Goal: Task Accomplishment & Management: Manage account settings

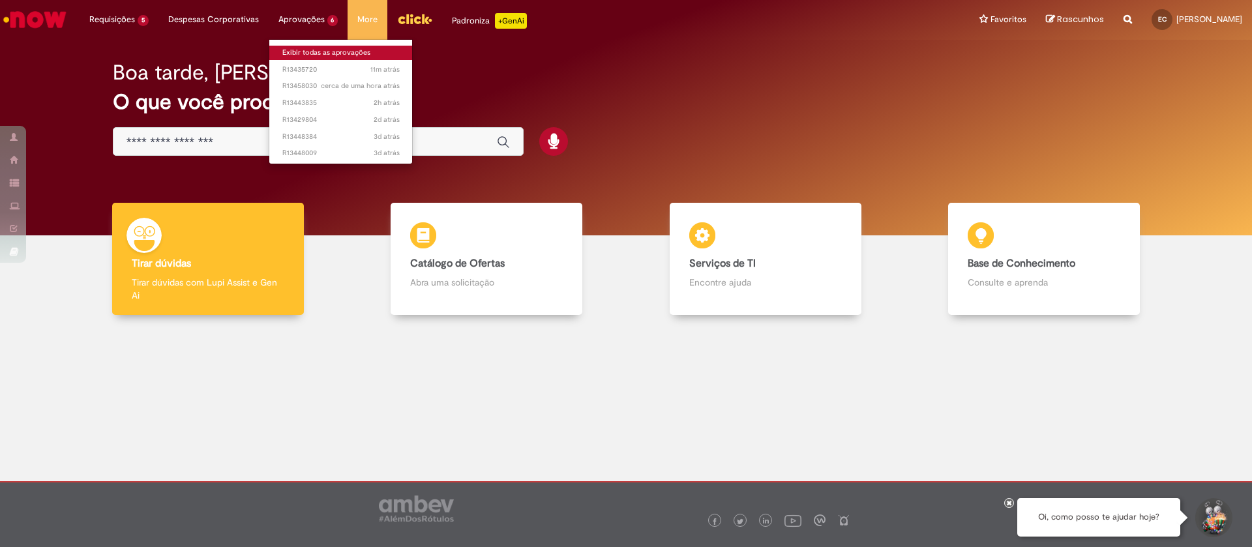
click at [327, 55] on link "Exibir todas as aprovações" at bounding box center [341, 53] width 144 height 14
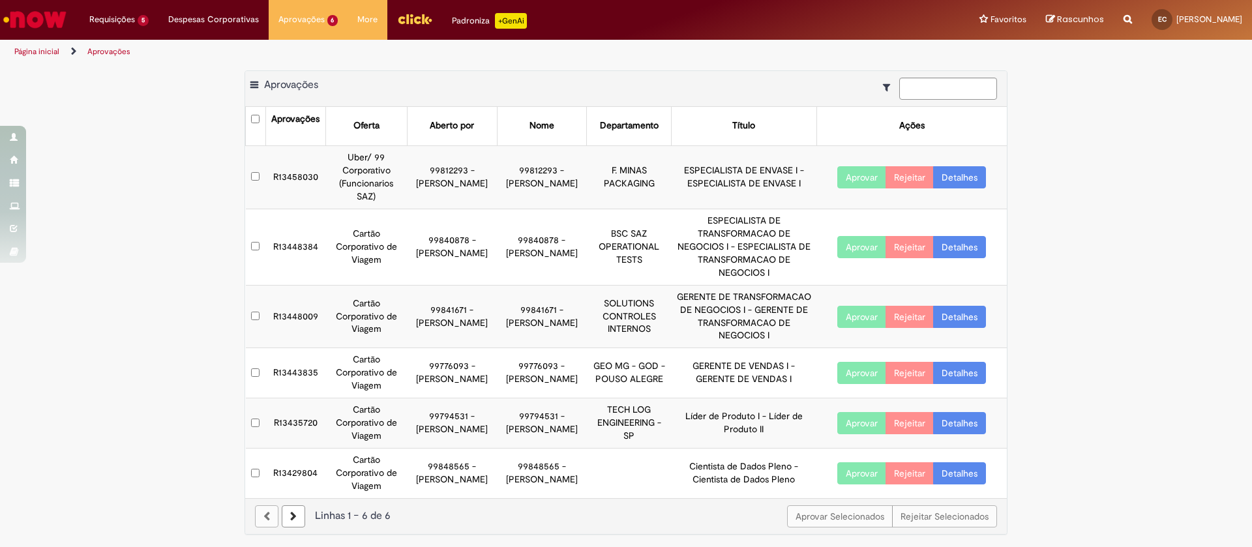
click at [956, 182] on link "Detalhes" at bounding box center [959, 177] width 53 height 22
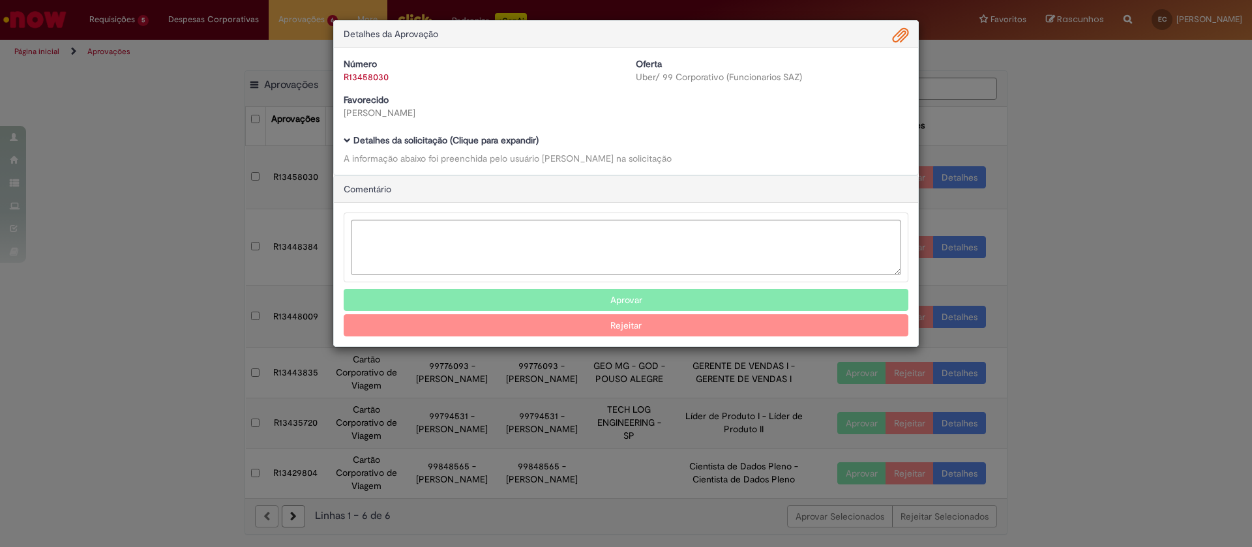
click at [440, 139] on b "Detalhes da solicitação (Clique para expandir)" at bounding box center [446, 140] width 185 height 12
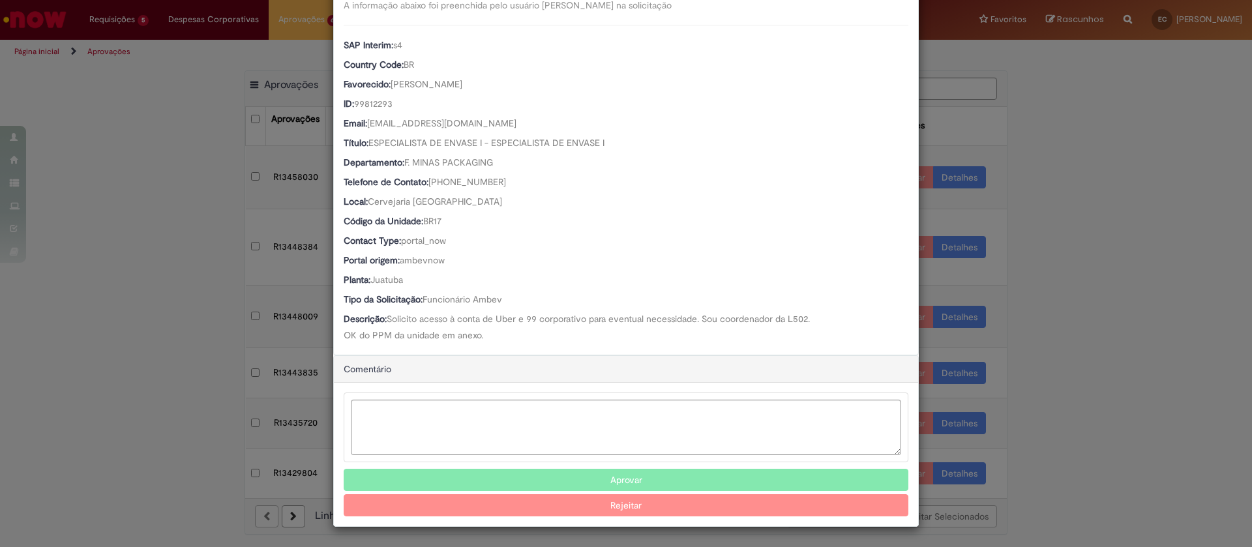
scroll to position [153, 0]
click at [571, 476] on button "Aprovar" at bounding box center [626, 480] width 565 height 22
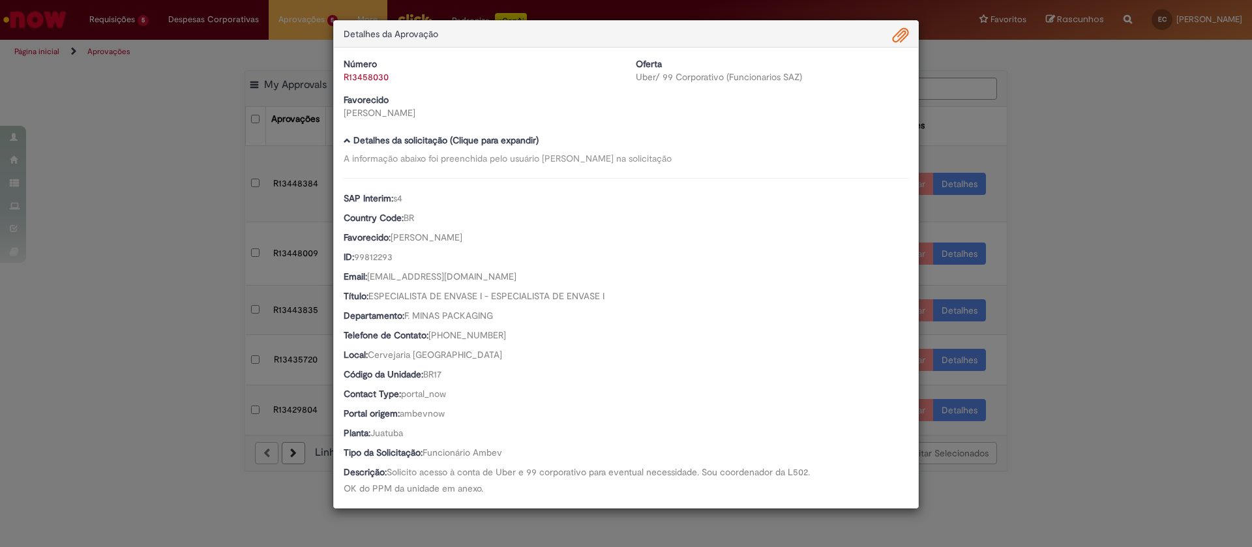
click at [1118, 172] on div "Detalhes da Aprovação Número R13458030 Oferta Uber/ 99 Corporativo (Funcionario…" at bounding box center [626, 273] width 1252 height 547
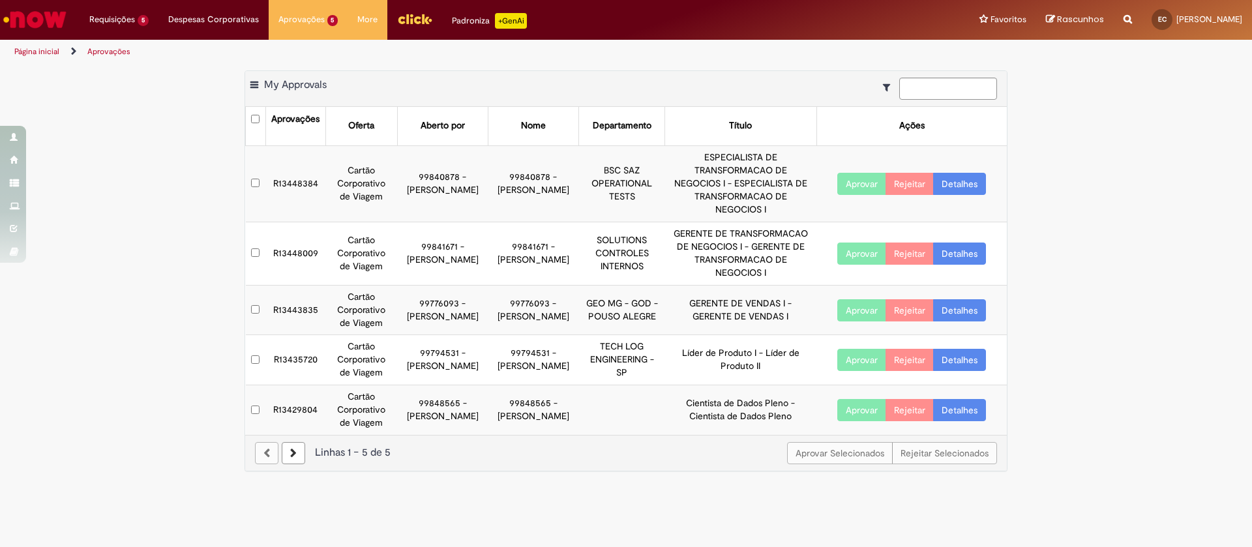
click at [975, 183] on link "Detalhes" at bounding box center [959, 184] width 53 height 22
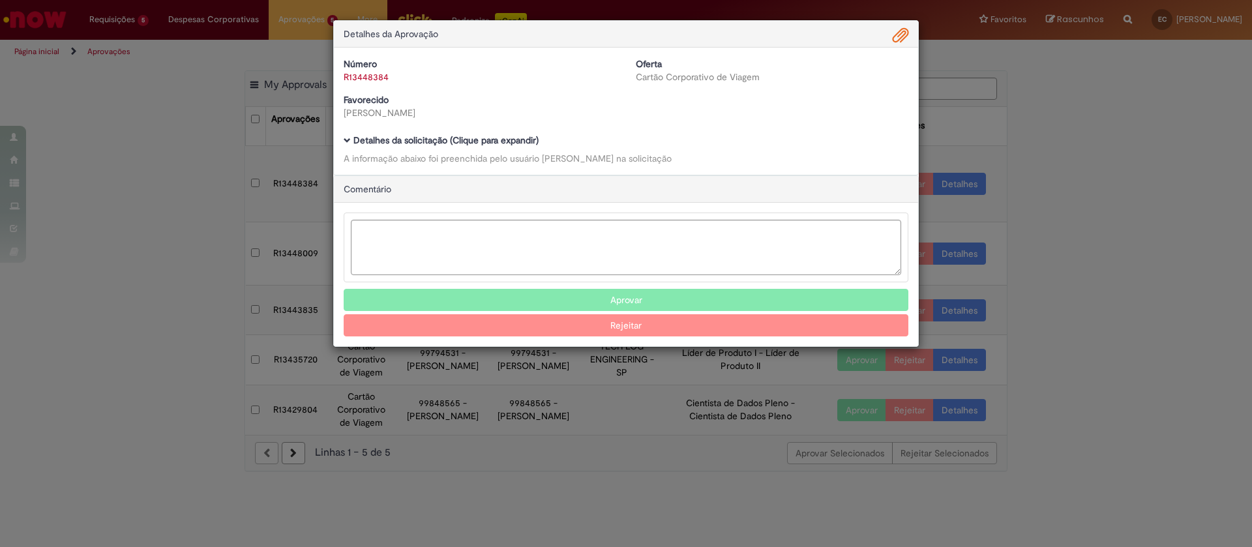
click at [511, 138] on b "Detalhes da solicitação (Clique para expandir)" at bounding box center [446, 140] width 185 height 12
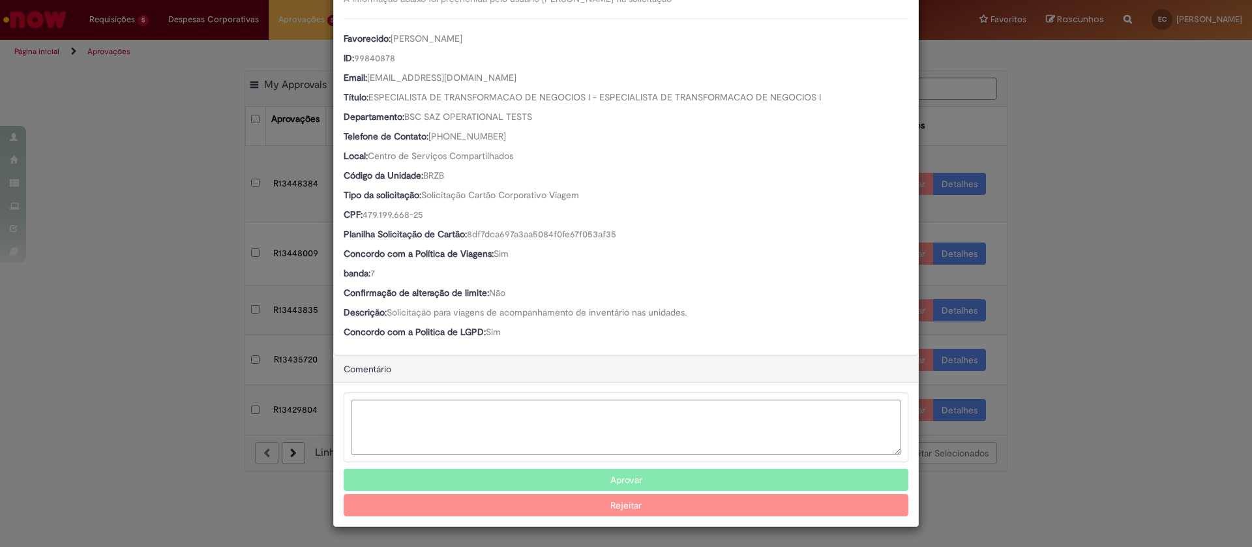
scroll to position [160, 0]
click at [653, 472] on button "Aprovar" at bounding box center [626, 480] width 565 height 22
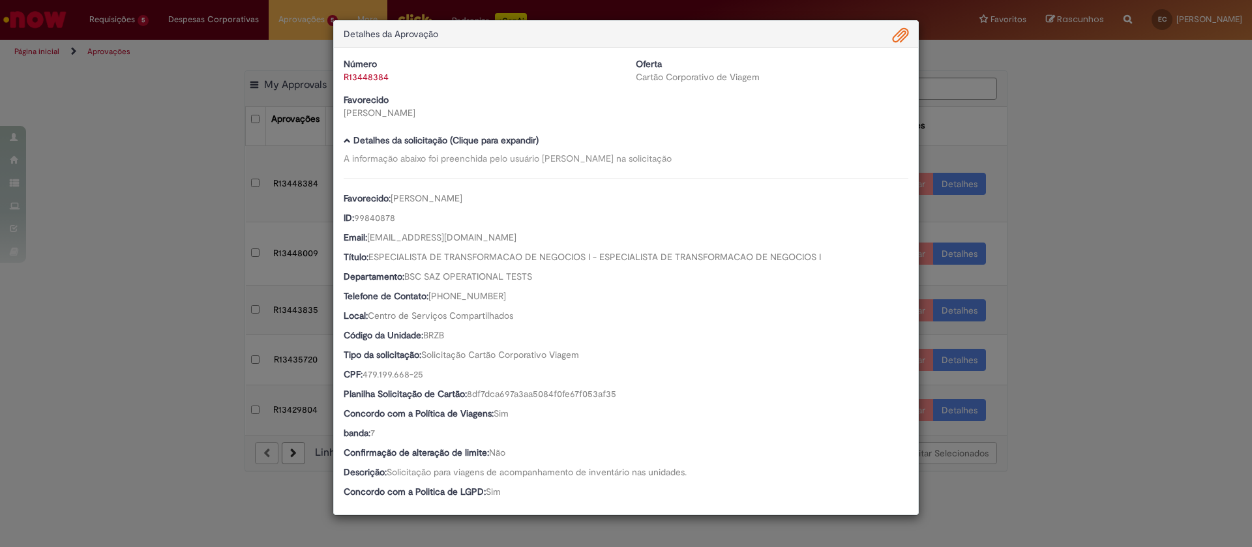
scroll to position [0, 0]
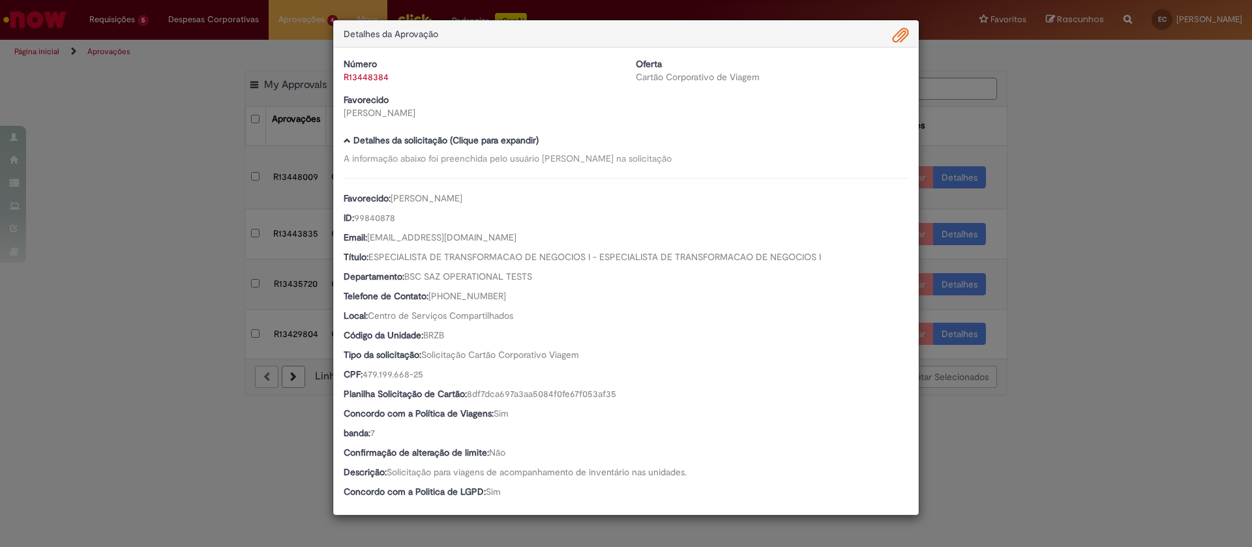
click at [1102, 198] on div "Detalhes da Aprovação Número R13448384 Oferta Cartão Corporativo de Viagem Favo…" at bounding box center [626, 273] width 1252 height 547
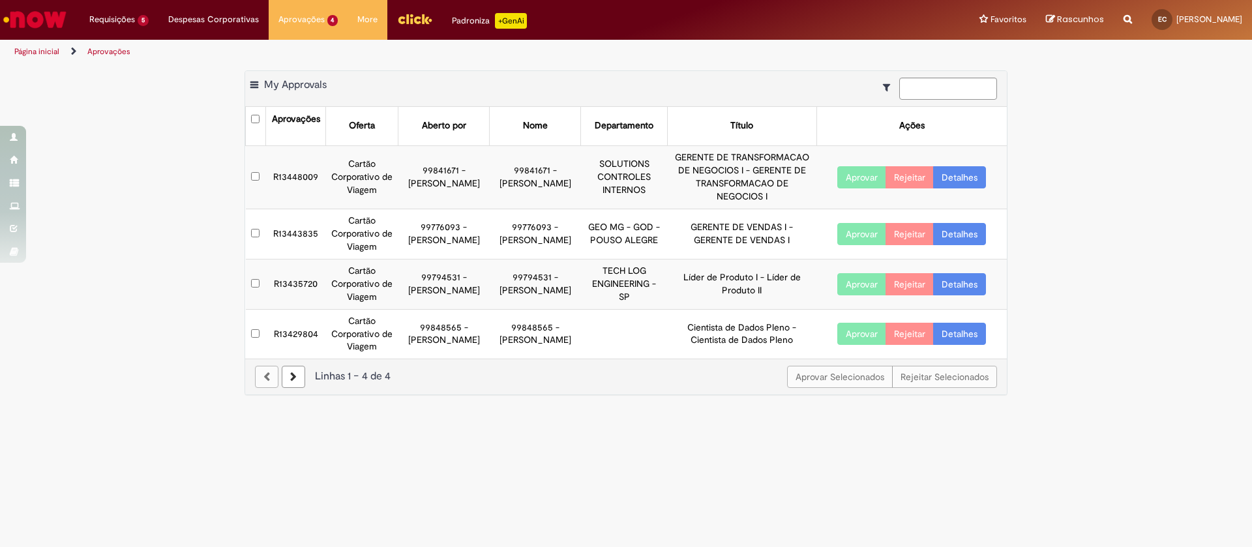
click at [961, 169] on link "Detalhes" at bounding box center [959, 177] width 53 height 22
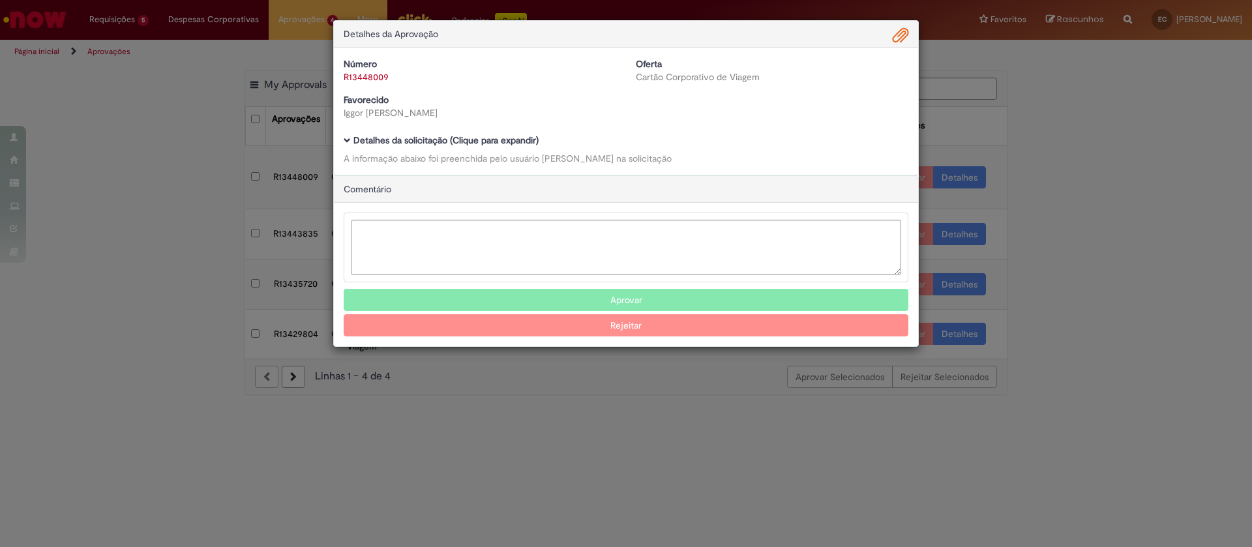
click at [494, 138] on b "Detalhes da solicitação (Clique para expandir)" at bounding box center [446, 140] width 185 height 12
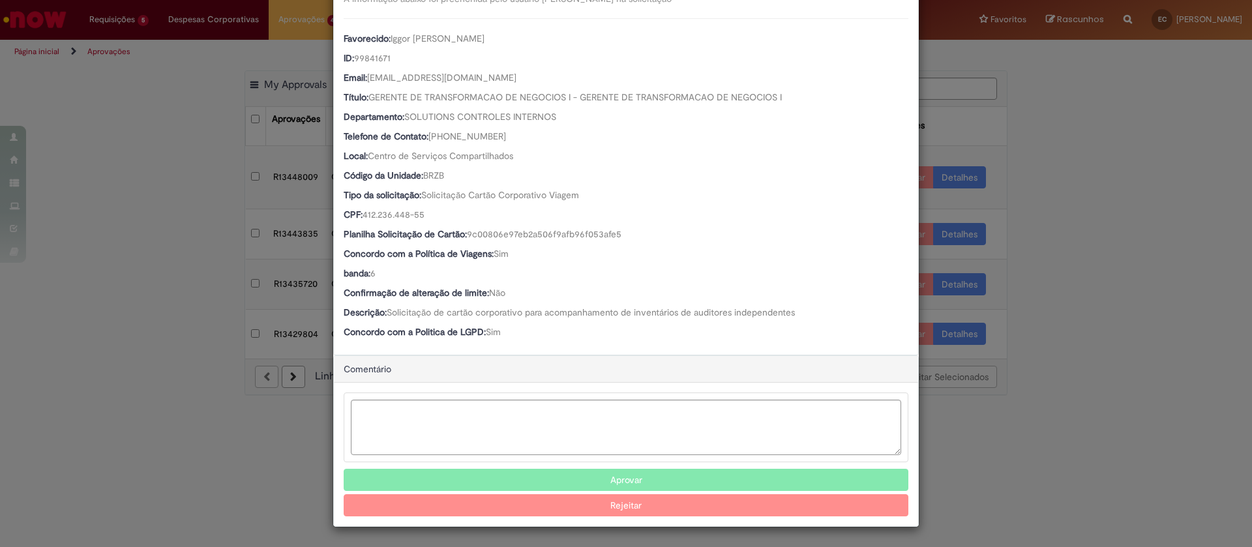
click at [656, 473] on button "Aprovar" at bounding box center [626, 480] width 565 height 22
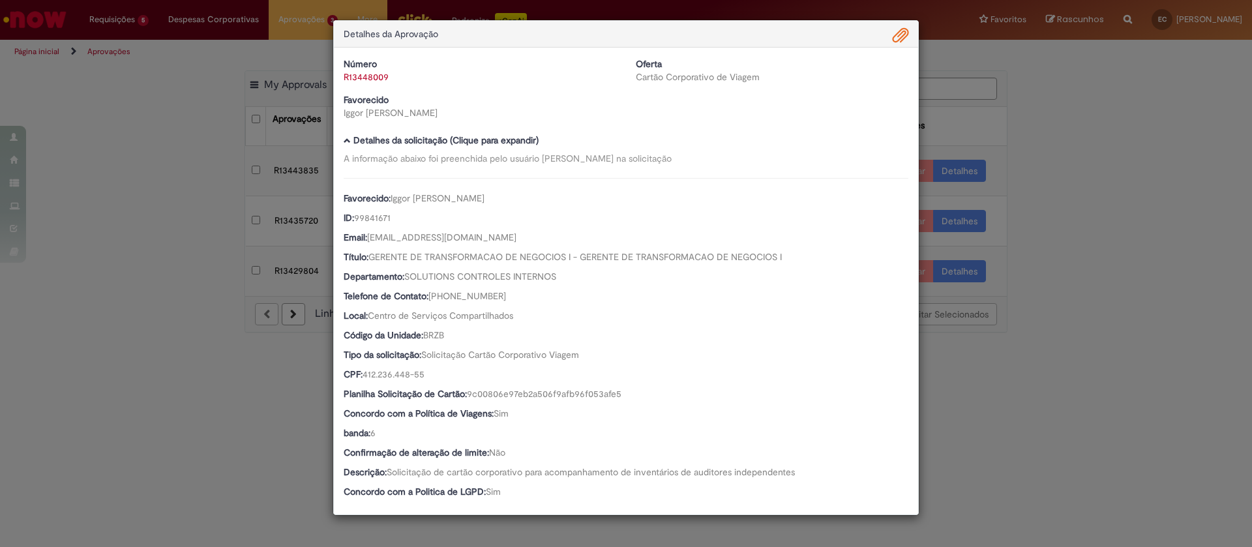
click at [1107, 207] on div "Detalhes da Aprovação Número R13448009 Oferta Cartão Corporativo de Viagem Favo…" at bounding box center [626, 273] width 1252 height 547
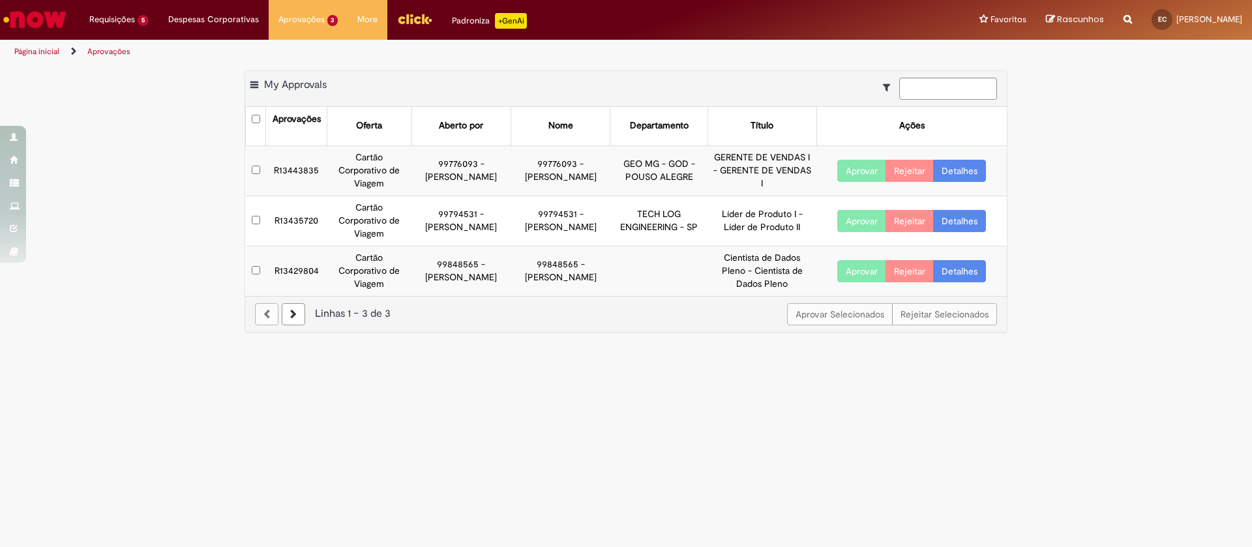
click at [967, 167] on link "Detalhes" at bounding box center [959, 171] width 53 height 22
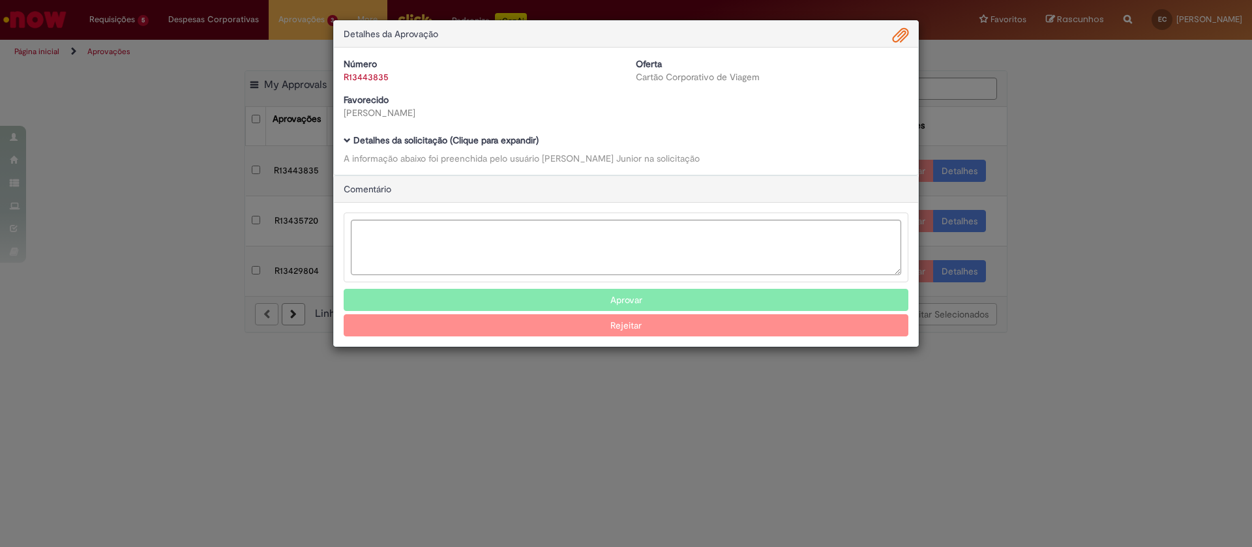
click at [504, 138] on b "Detalhes da solicitação (Clique para expandir)" at bounding box center [446, 140] width 185 height 12
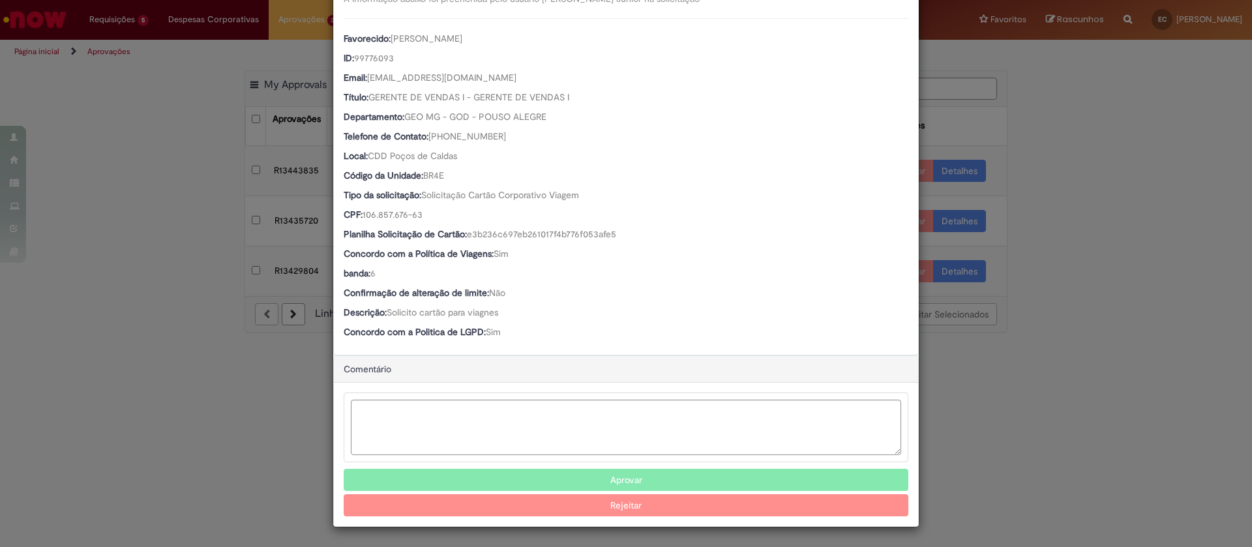
scroll to position [160, 0]
click at [620, 476] on button "Aprovar" at bounding box center [626, 480] width 565 height 22
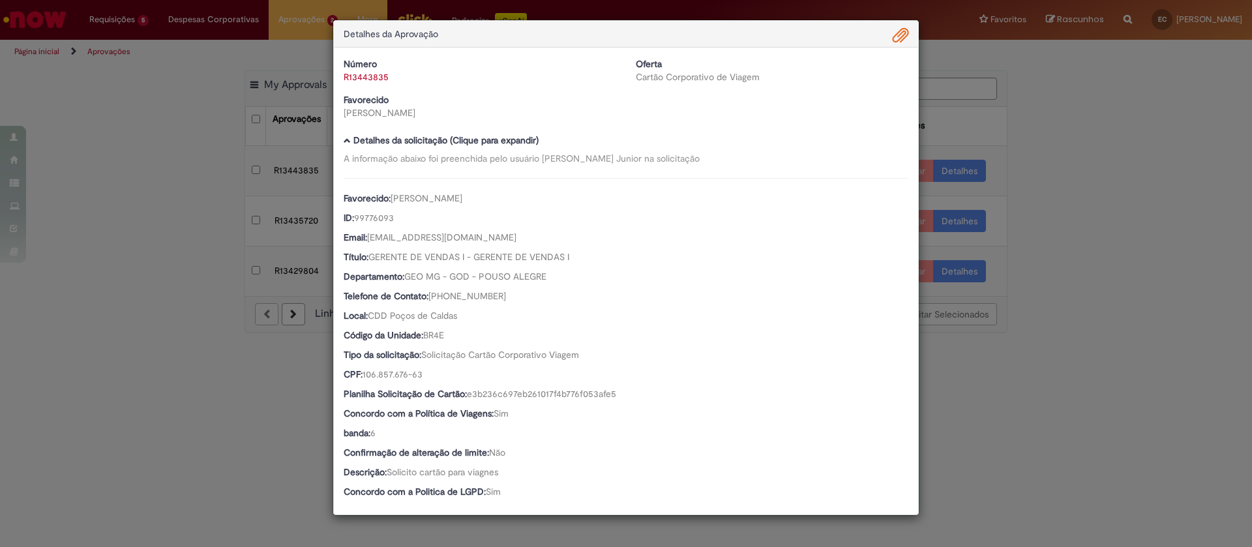
click at [1014, 362] on div "Detalhes da Aprovação Número R13443835 Oferta Cartão Corporativo de Viagem Favo…" at bounding box center [626, 273] width 1252 height 547
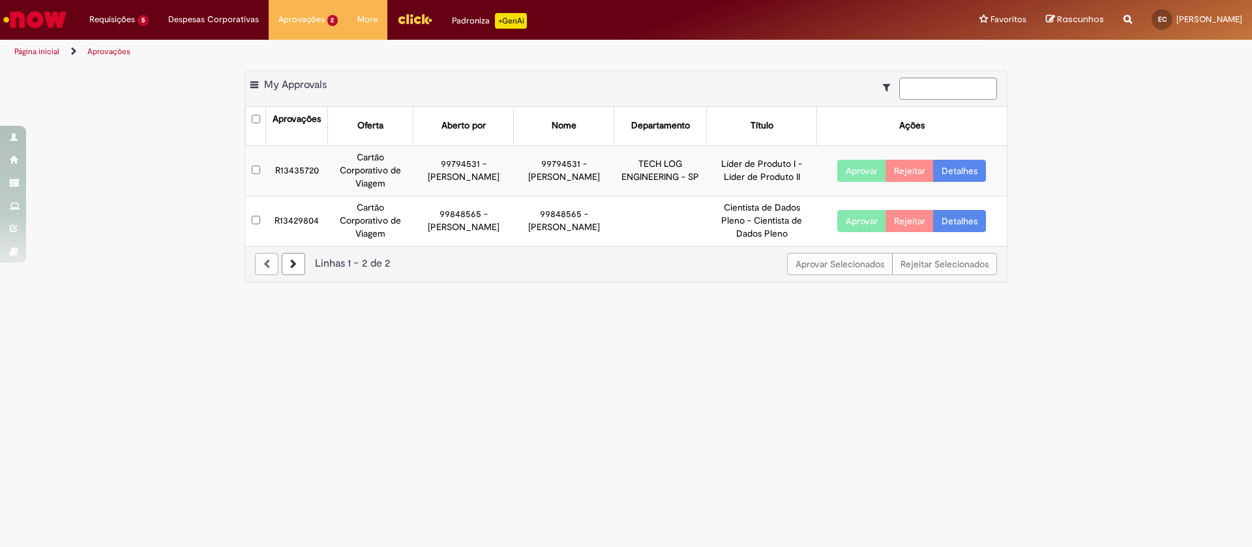
click at [933, 185] on td "Aprovar Rejeitar Detalhes" at bounding box center [912, 170] width 190 height 50
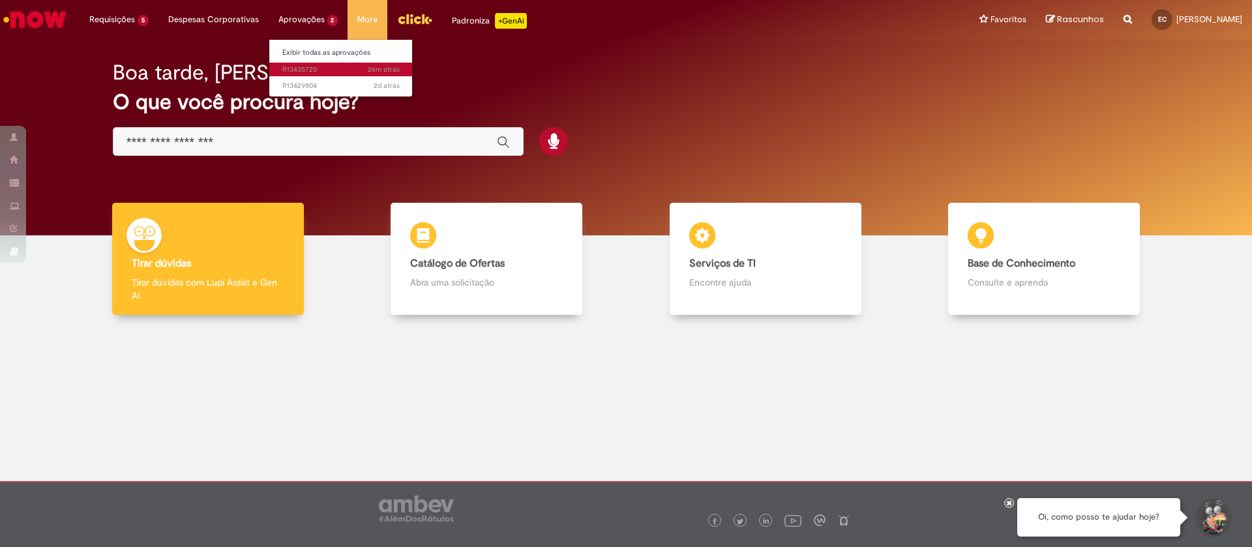
click at [301, 73] on span "26m atrás 26 minutos atrás R13435720" at bounding box center [340, 70] width 117 height 10
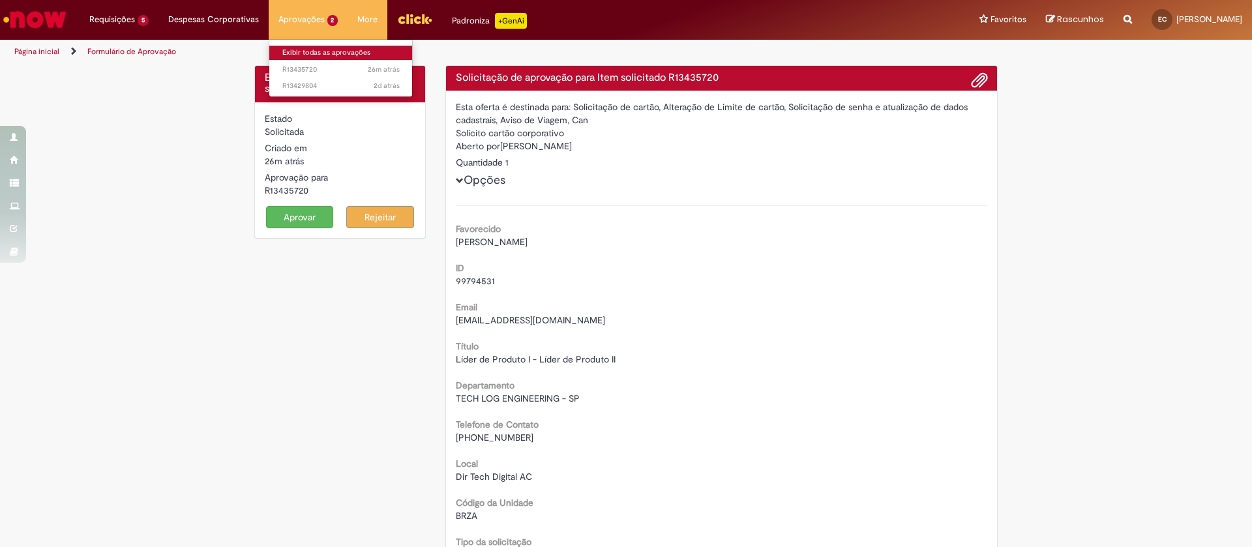
click at [322, 46] on link "Exibir todas as aprovações" at bounding box center [341, 53] width 144 height 14
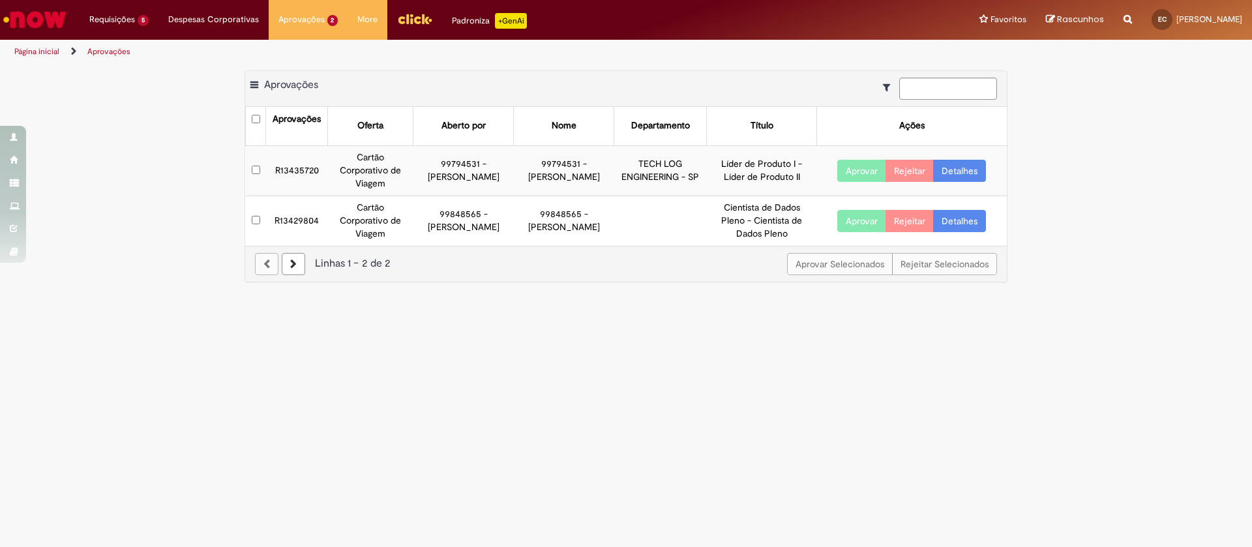
click at [975, 167] on link "Detalhes" at bounding box center [959, 171] width 53 height 22
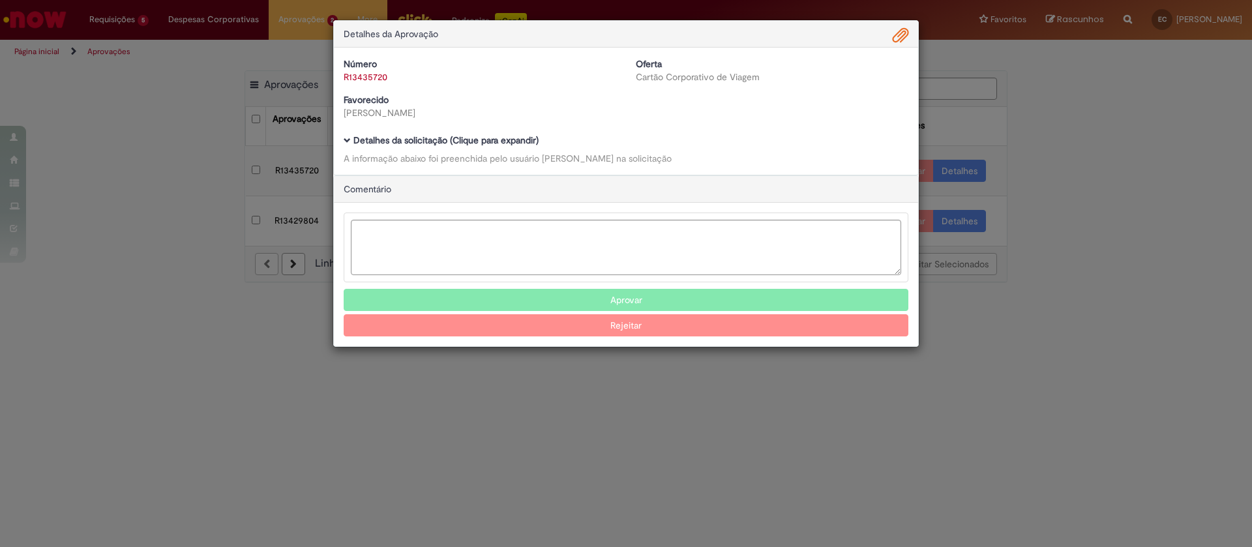
click at [447, 138] on b "Detalhes da solicitação (Clique para expandir)" at bounding box center [446, 140] width 185 height 12
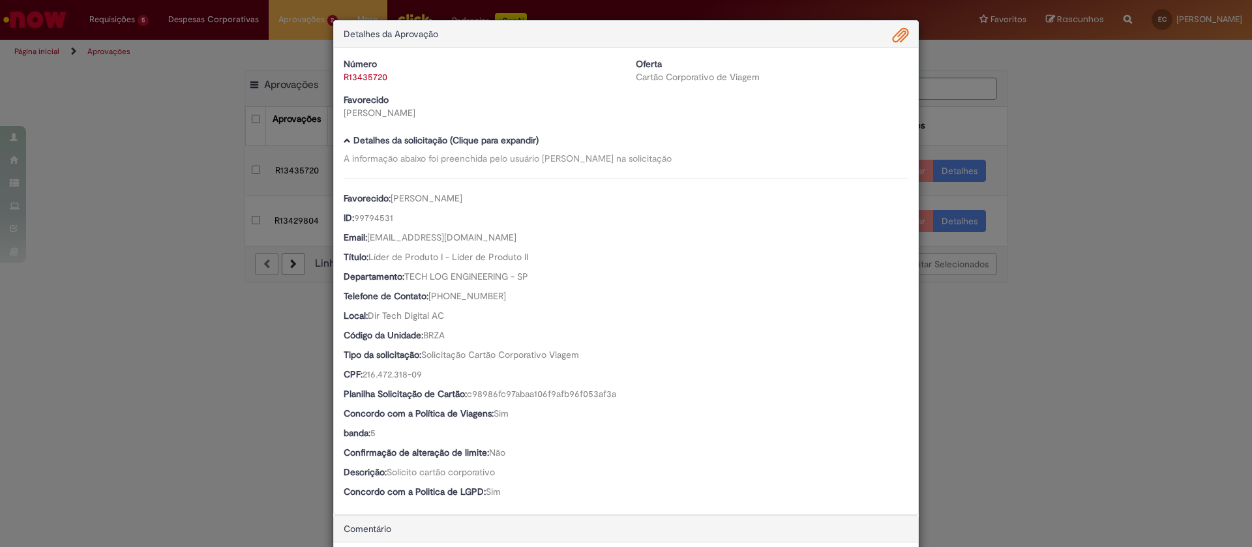
click at [374, 217] on span "99794531" at bounding box center [373, 218] width 39 height 12
copy span "99794531"
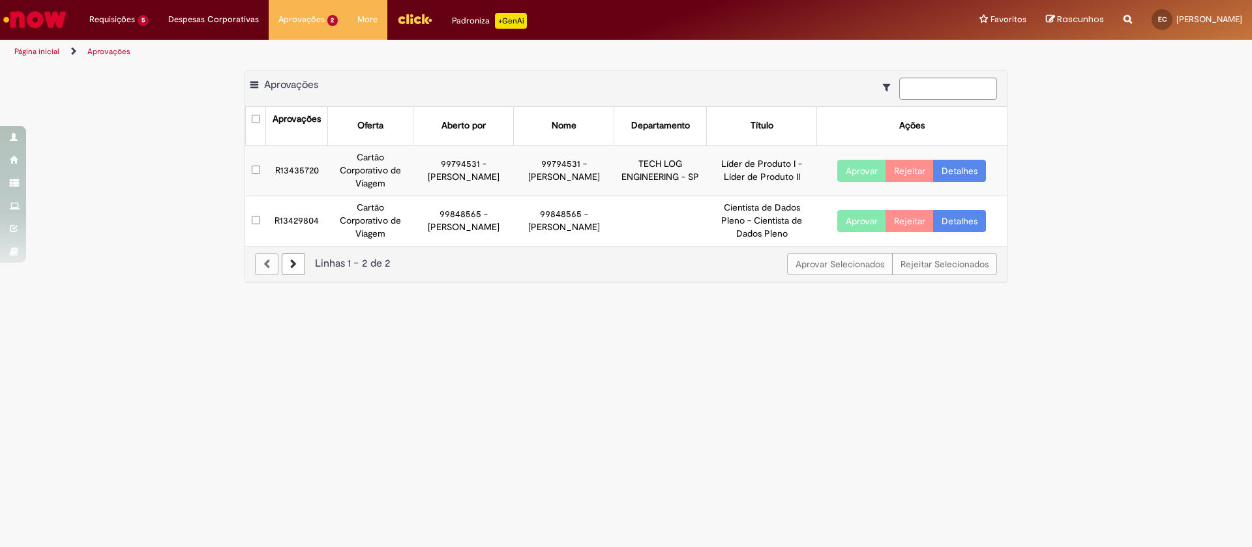
click at [857, 166] on button "Aprovar" at bounding box center [862, 171] width 49 height 22
